Goal: Task Accomplishment & Management: Manage account settings

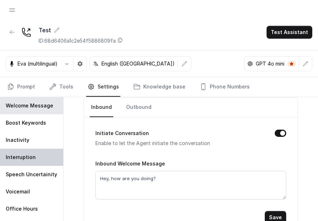
scroll to position [34, 0]
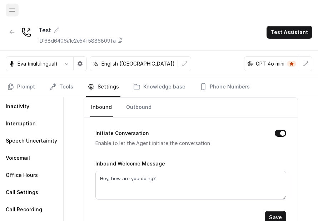
click at [11, 6] on button "Open navigation" at bounding box center [12, 10] width 13 height 13
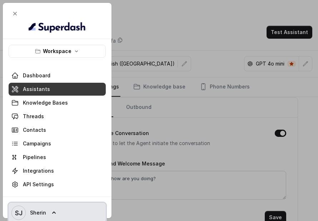
click at [59, 198] on div "SJ Sherin" at bounding box center [57, 212] width 109 height 32
click at [58, 208] on link "SJ Sherin" at bounding box center [57, 212] width 97 height 20
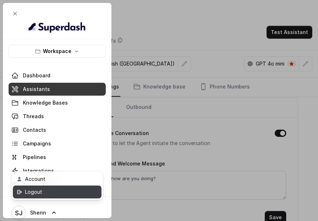
click at [54, 191] on div "Logout" at bounding box center [55, 191] width 61 height 9
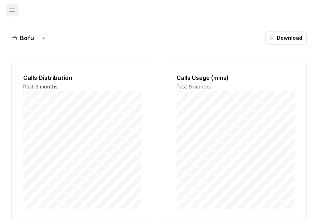
click at [12, 9] on icon "Open navigation" at bounding box center [12, 10] width 6 height 3
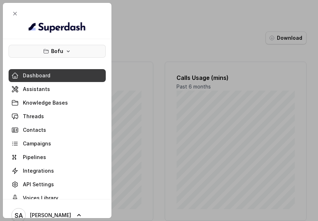
click at [53, 54] on p "Bofu" at bounding box center [57, 51] width 12 height 9
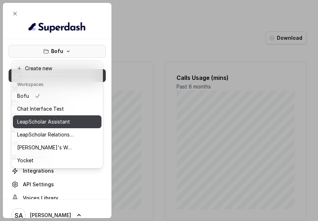
click at [58, 123] on p "LeapScholar Assistant" at bounding box center [43, 121] width 53 height 9
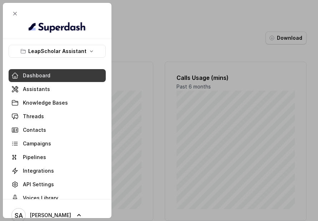
click at [157, 39] on div at bounding box center [159, 110] width 318 height 221
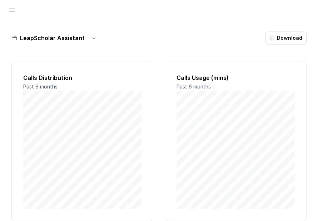
click at [14, 16] on div at bounding box center [12, 10] width 13 height 20
click at [14, 12] on icon "Open navigation" at bounding box center [12, 9] width 7 height 7
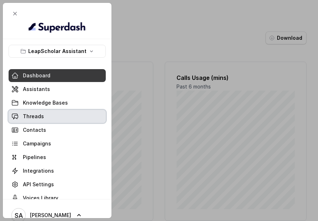
click at [55, 114] on link "Threads" at bounding box center [57, 116] width 97 height 13
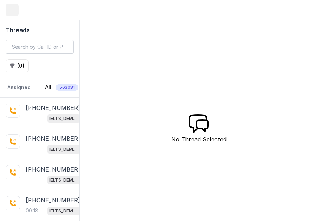
click at [9, 13] on icon "Open navigation" at bounding box center [12, 9] width 7 height 7
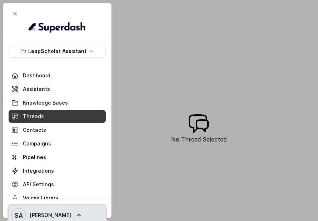
click at [45, 213] on span "Swapnil" at bounding box center [50, 214] width 41 height 7
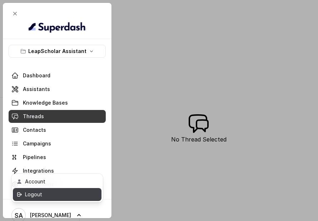
click at [54, 193] on div "Logout" at bounding box center [55, 194] width 61 height 9
